Goal: Register for event/course

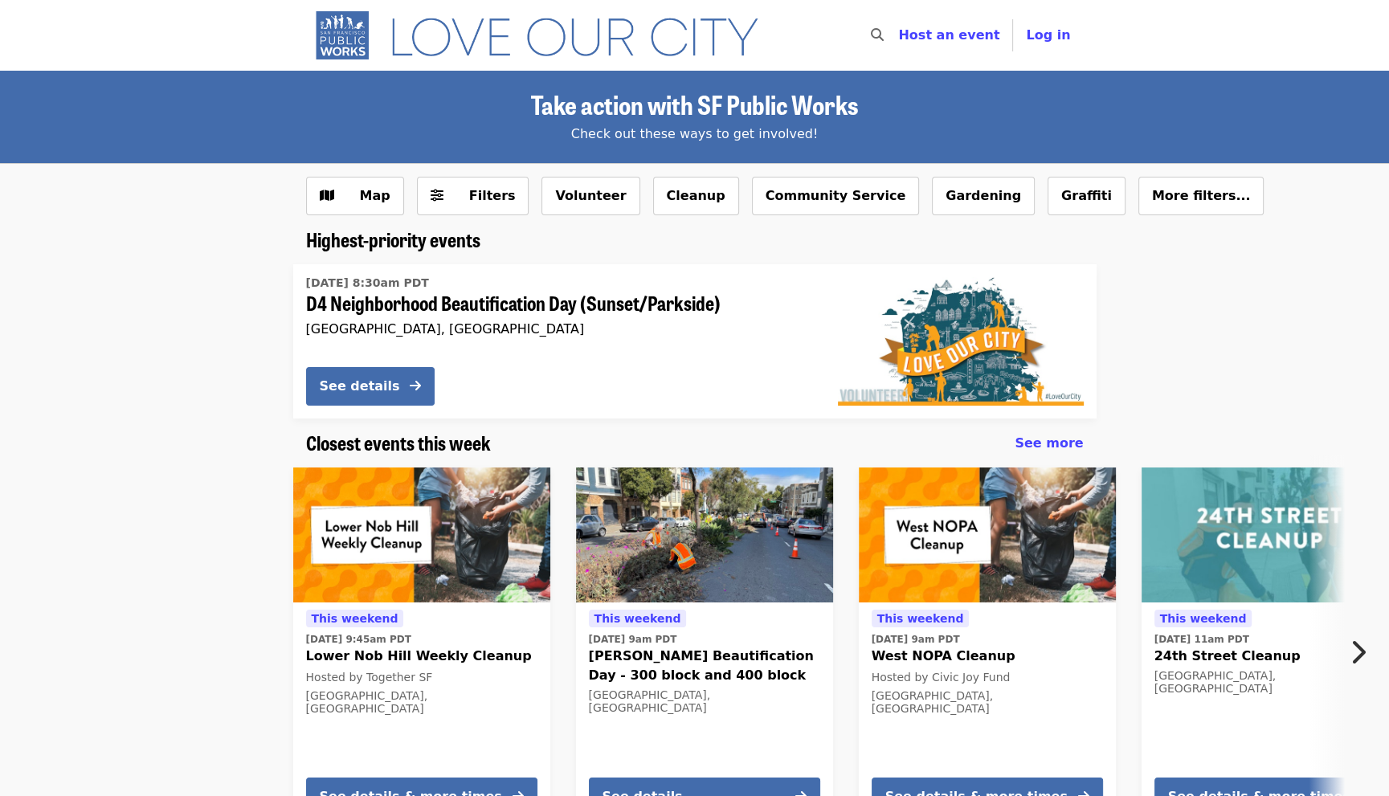
scroll to position [187, 0]
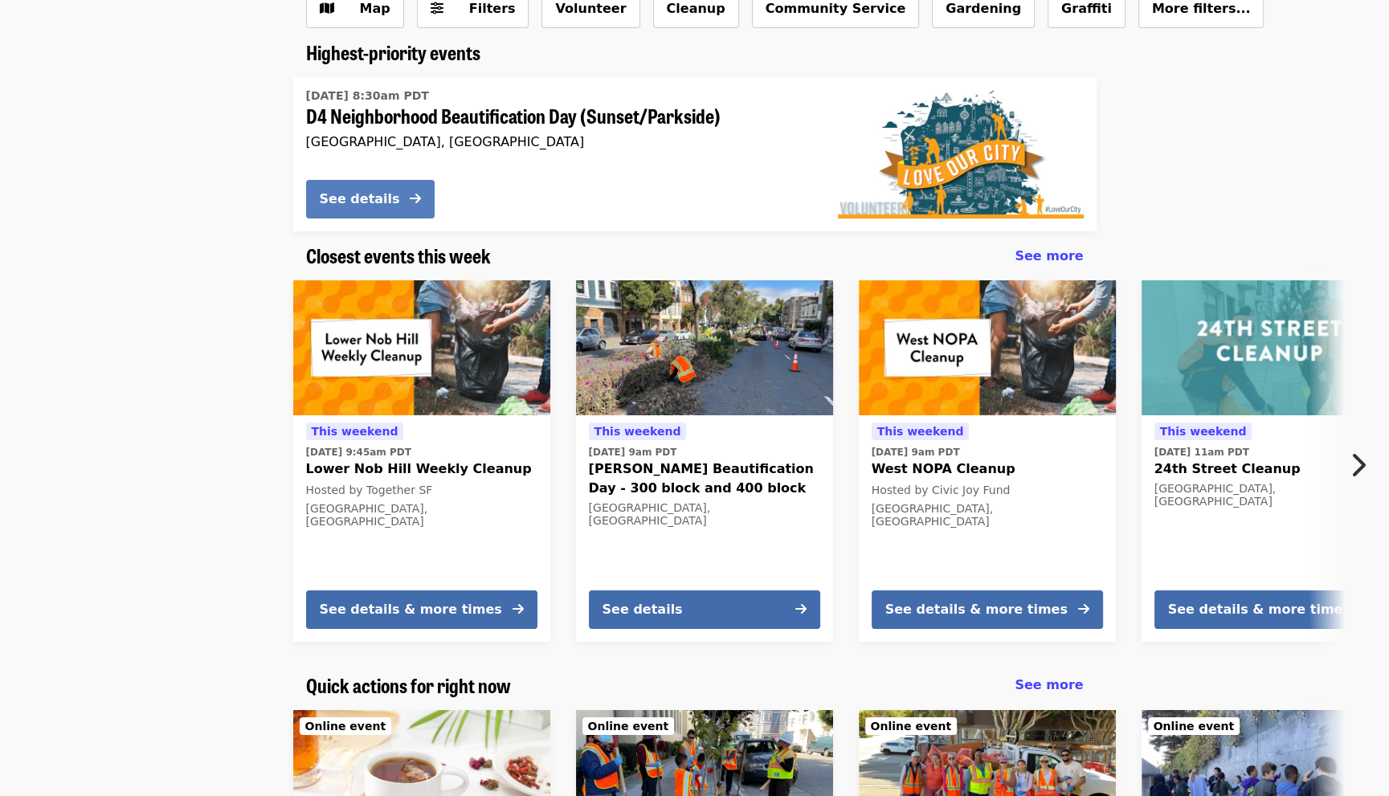
click at [382, 203] on div "See details" at bounding box center [360, 199] width 80 height 19
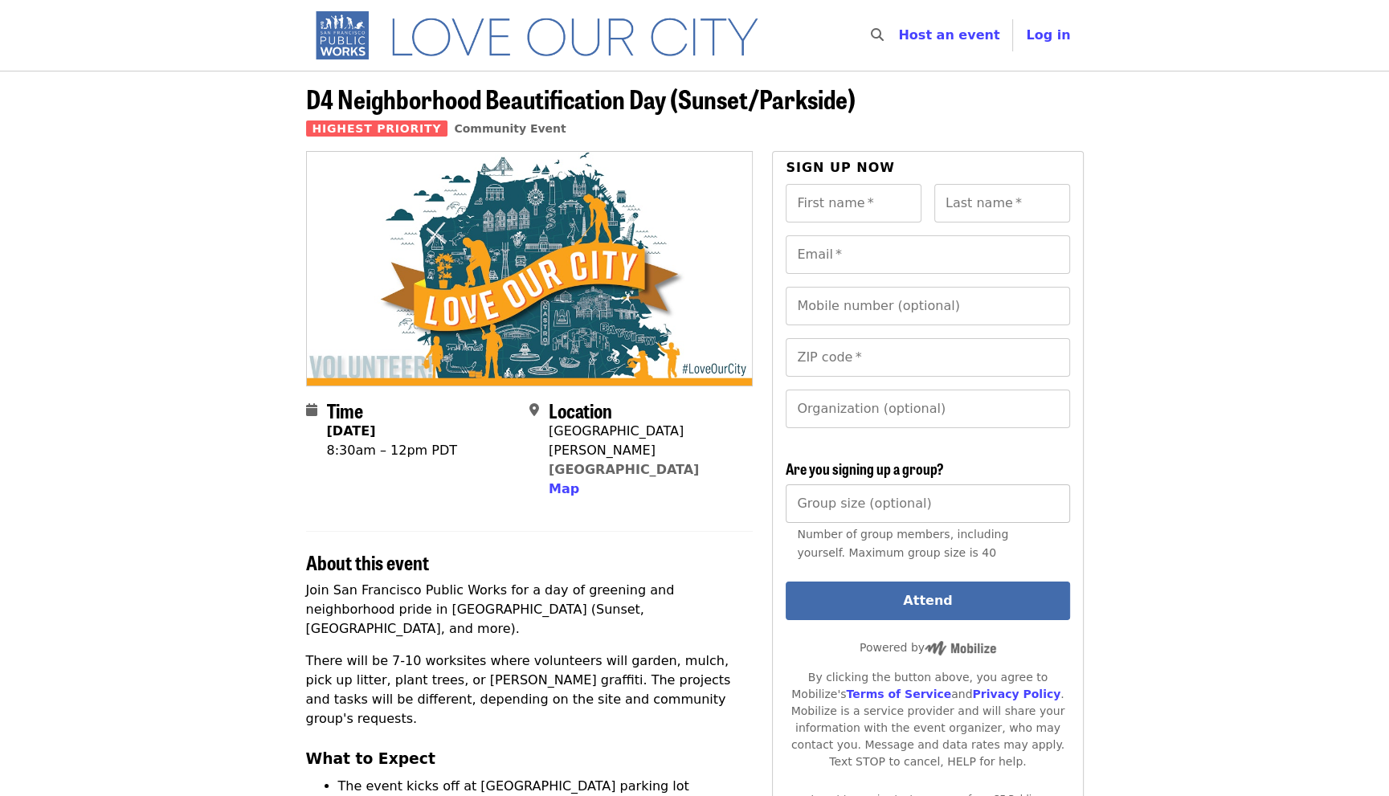
click at [809, 500] on input "Group size (optional)" at bounding box center [928, 503] width 284 height 39
click at [1052, 501] on input "*" at bounding box center [928, 503] width 284 height 39
click at [1048, 510] on input "*" at bounding box center [928, 503] width 284 height 39
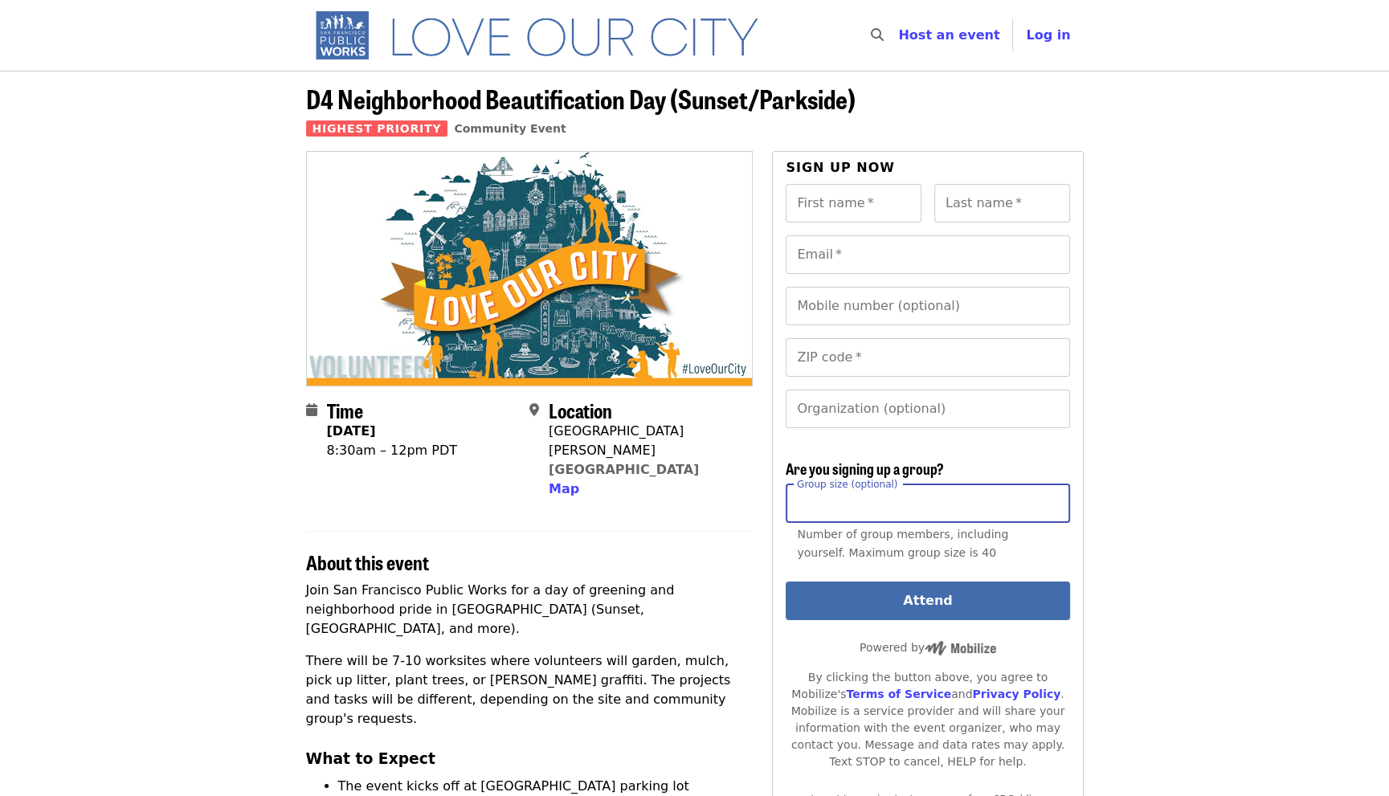
type input "*"
click at [1048, 510] on input "*" at bounding box center [928, 503] width 284 height 39
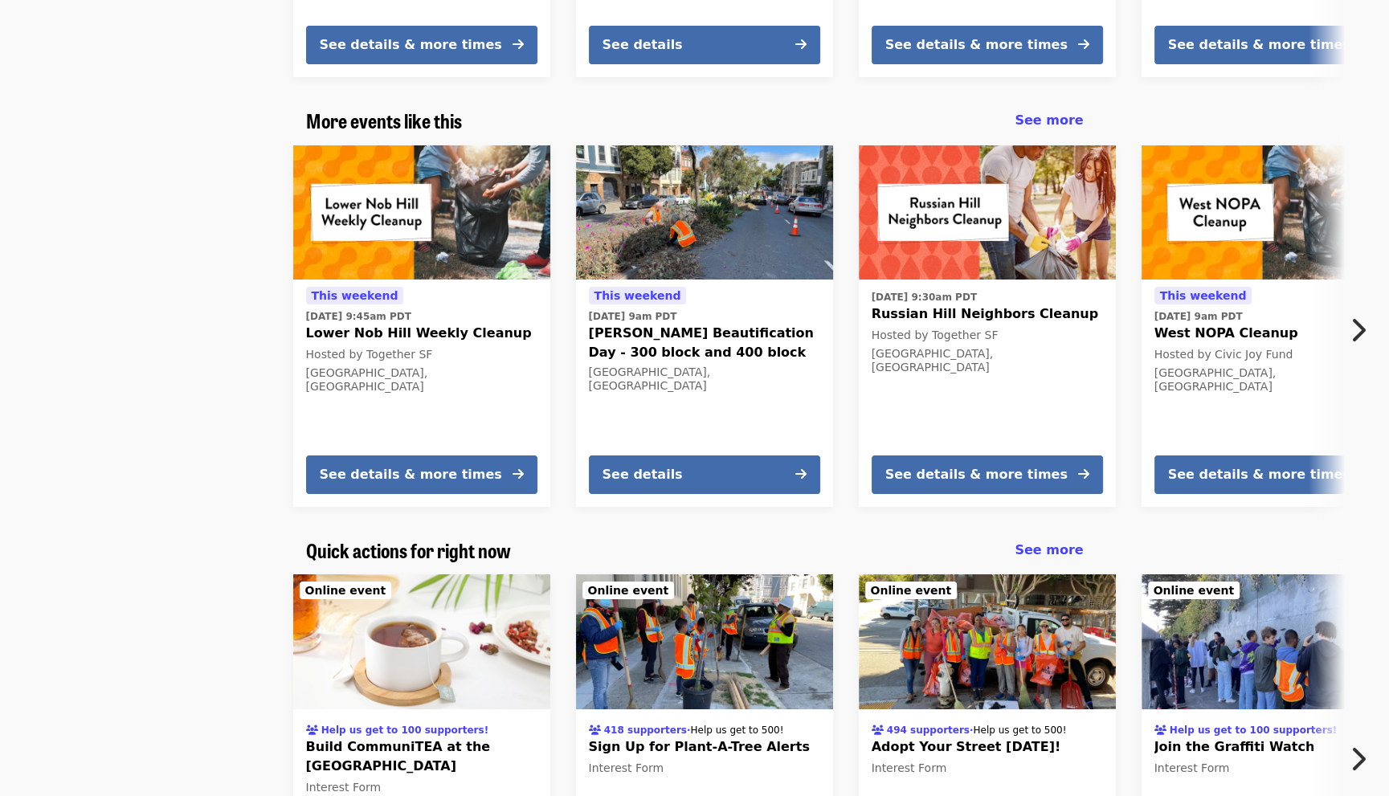
scroll to position [2249, 0]
